Goal: Information Seeking & Learning: Learn about a topic

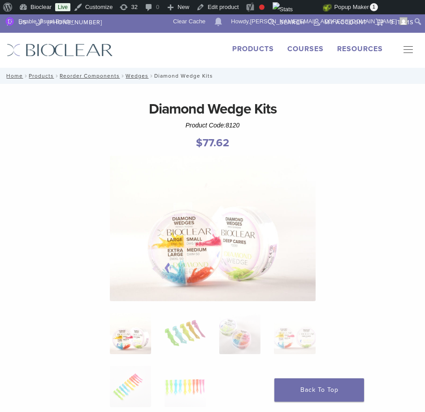
click at [261, 47] on link "Products" at bounding box center [253, 48] width 42 height 9
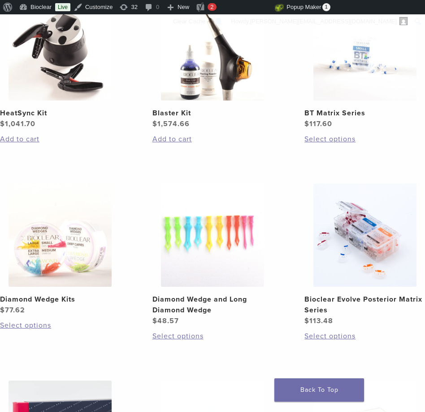
scroll to position [736, 0]
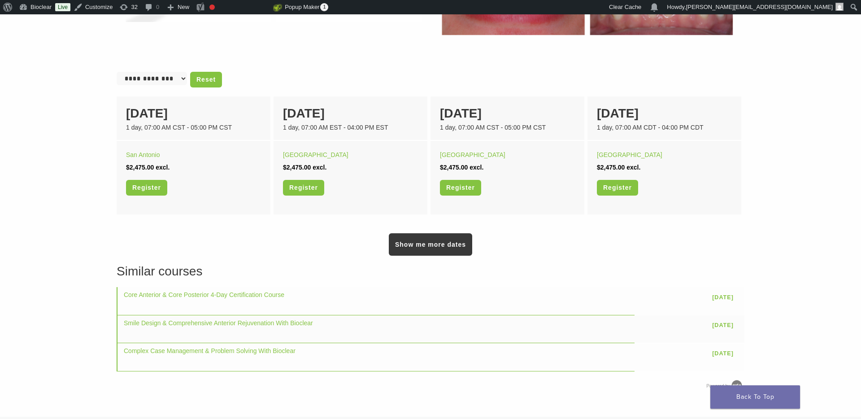
scroll to position [563, 0]
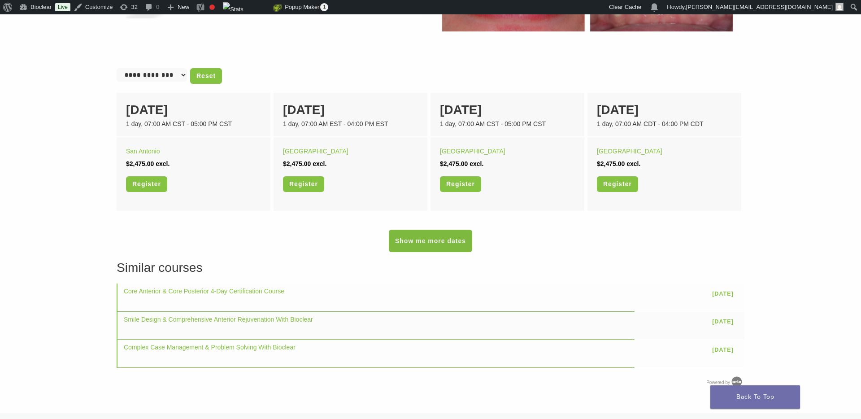
click at [443, 246] on link "Show me more dates" at bounding box center [430, 241] width 83 height 22
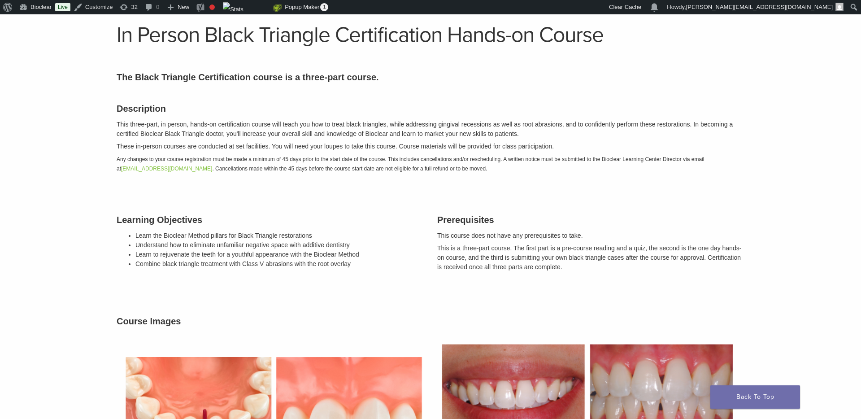
scroll to position [0, 0]
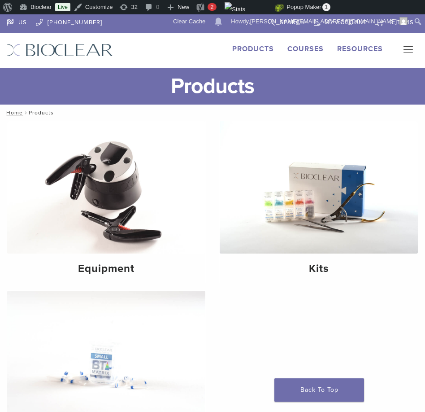
scroll to position [736, 0]
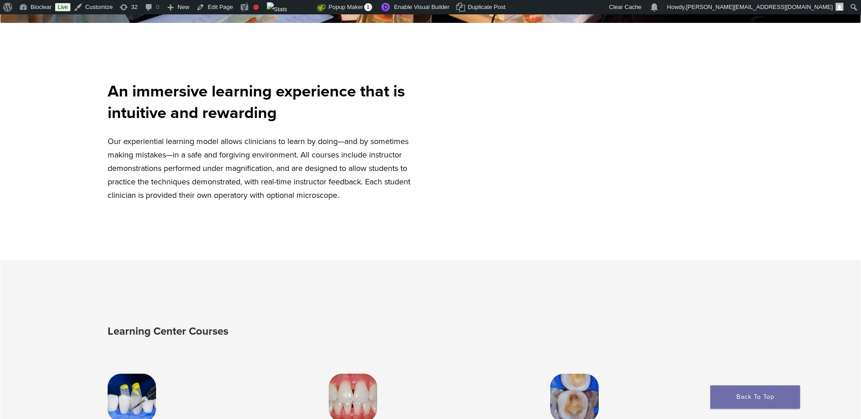
scroll to position [658, 0]
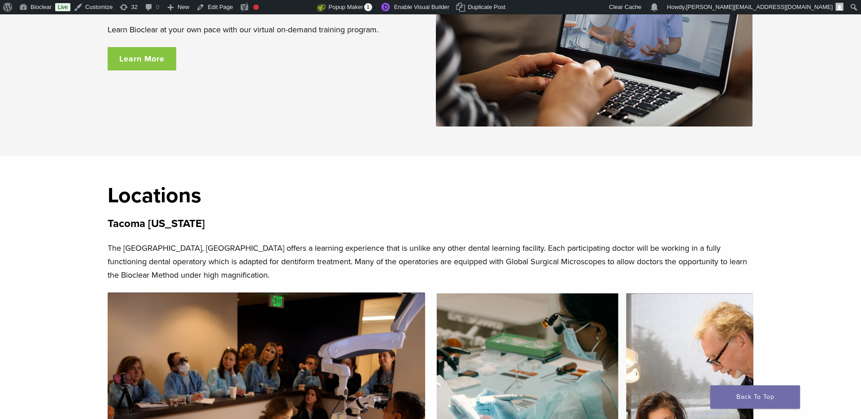
scroll to position [146, 0]
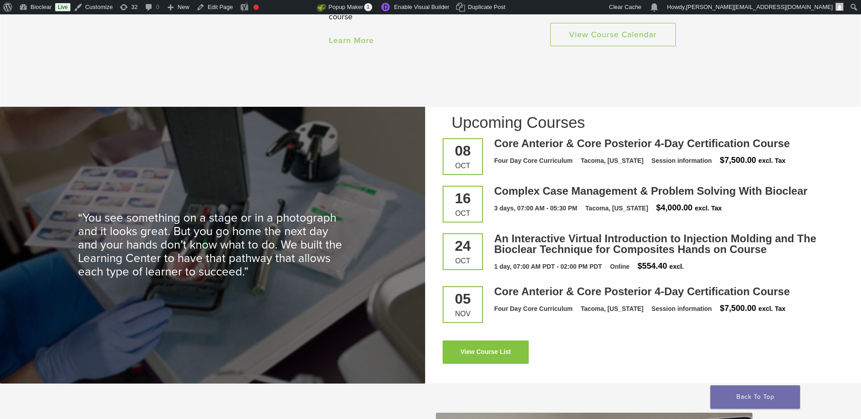
scroll to position [1284, 0]
